Goal: Information Seeking & Learning: Learn about a topic

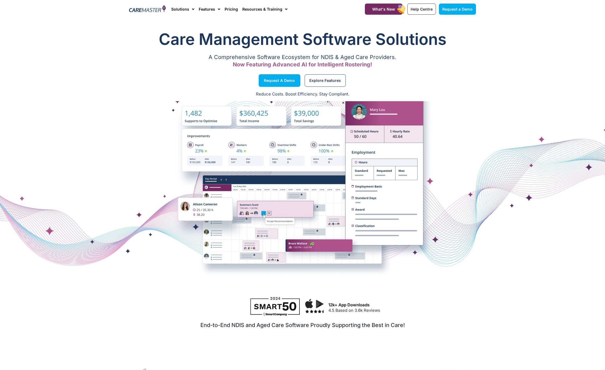
click at [487, 97] on div "Reduce Costs. Boost Efficiency. Stay Compliant." at bounding box center [302, 94] width 605 height 13
click at [333, 80] on span "Explore Features" at bounding box center [325, 80] width 32 height 3
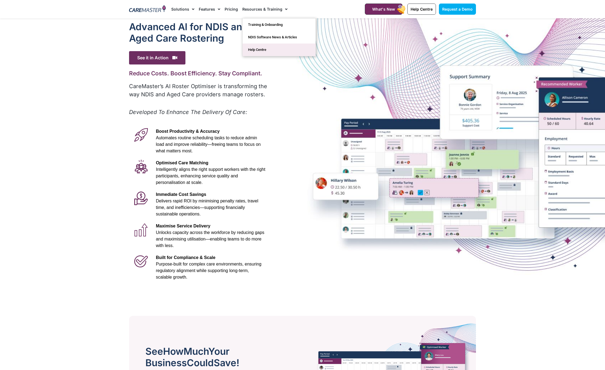
click at [251, 51] on link "Help Centre" at bounding box center [279, 50] width 73 height 13
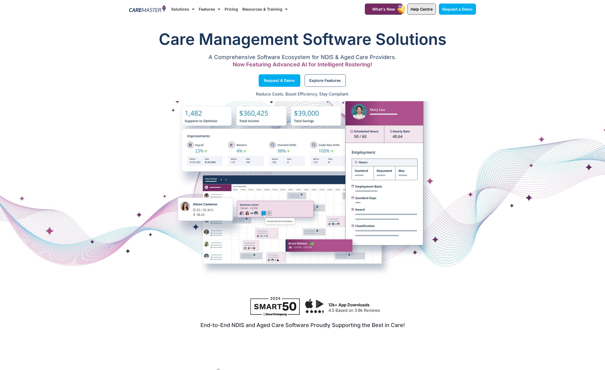
click at [428, 10] on span "Help Centre" at bounding box center [422, 9] width 22 height 5
